Goal: Task Accomplishment & Management: Manage account settings

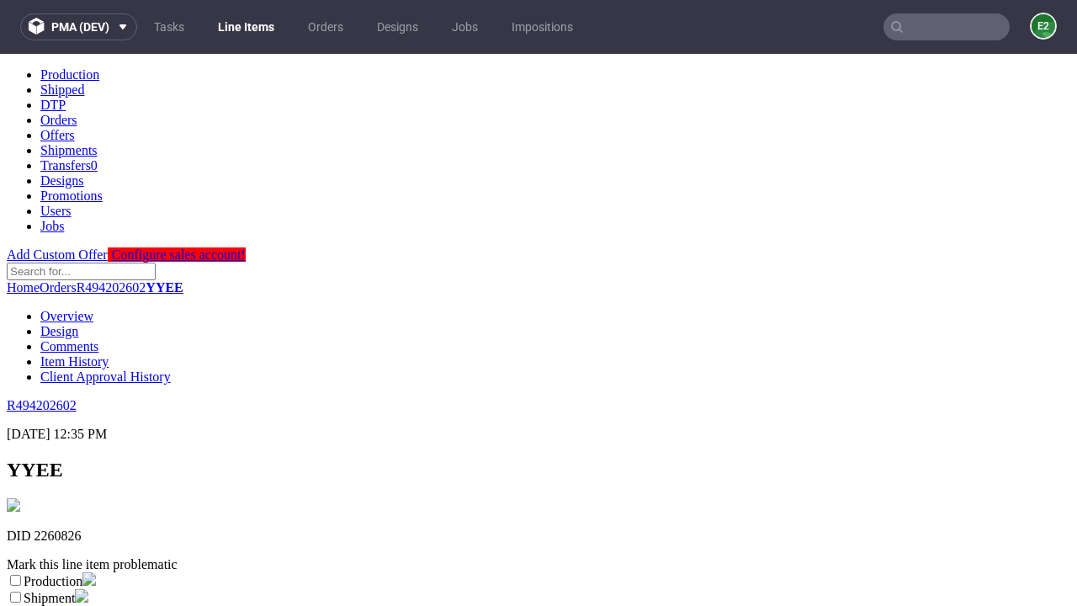
scroll to position [296, 0]
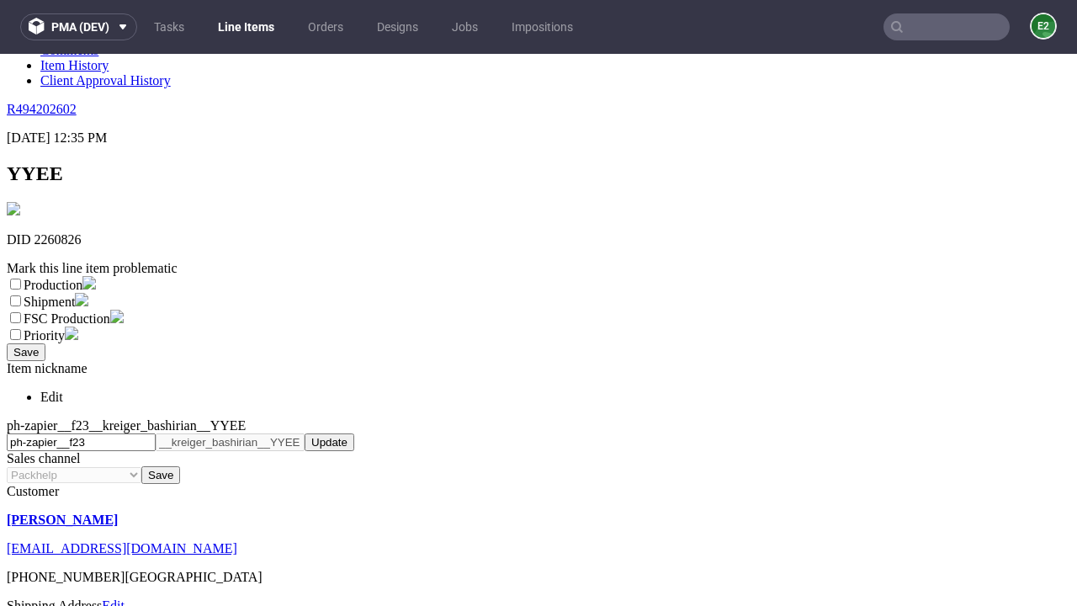
select select "dtp_ca_needed"
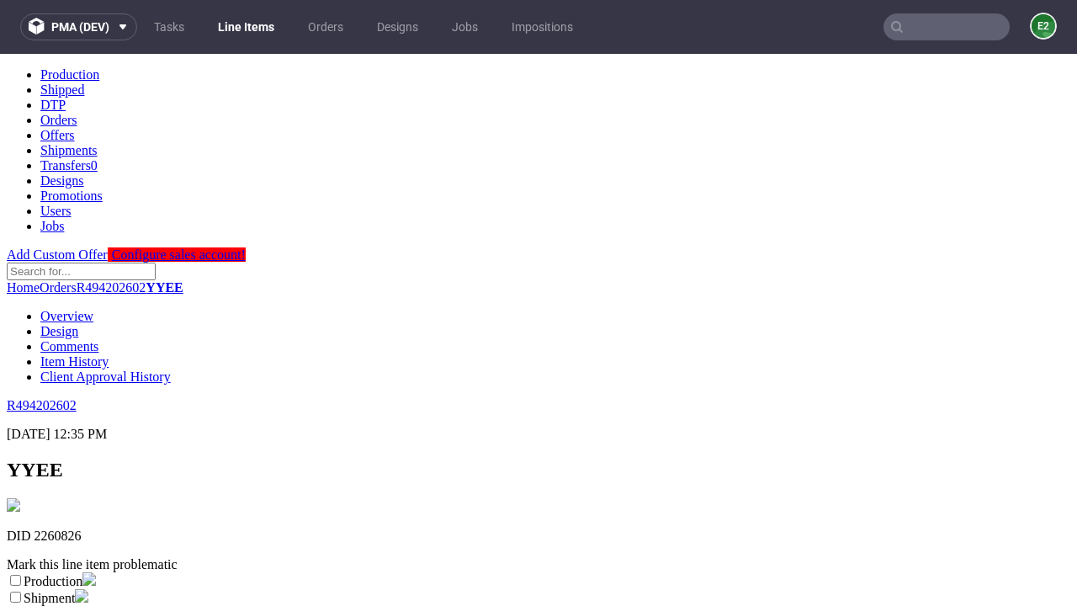
scroll to position [0, 0]
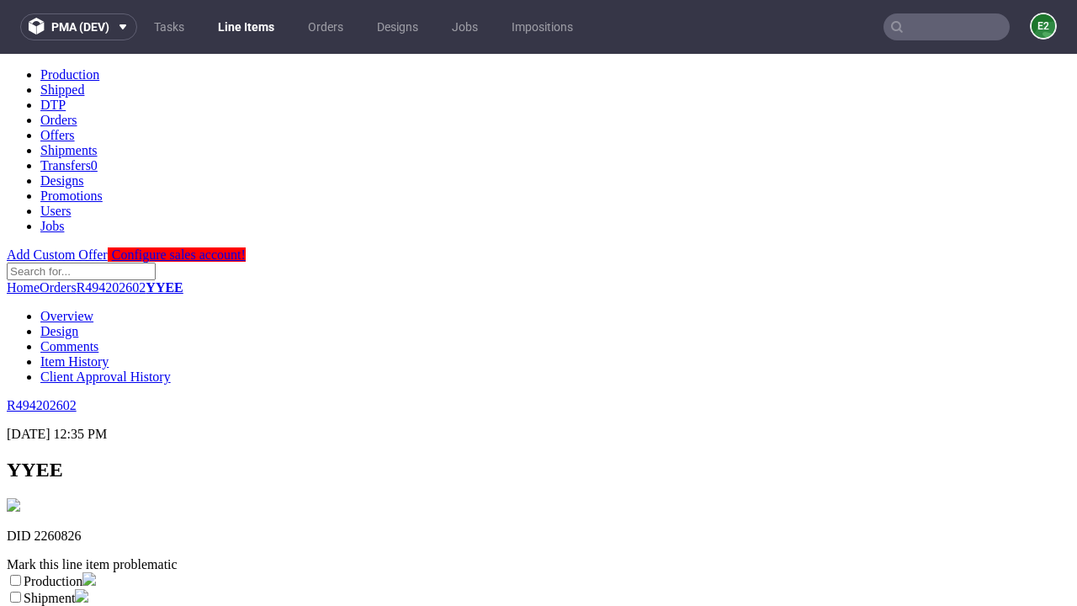
checkbox input "true"
